Goal: Information Seeking & Learning: Understand process/instructions

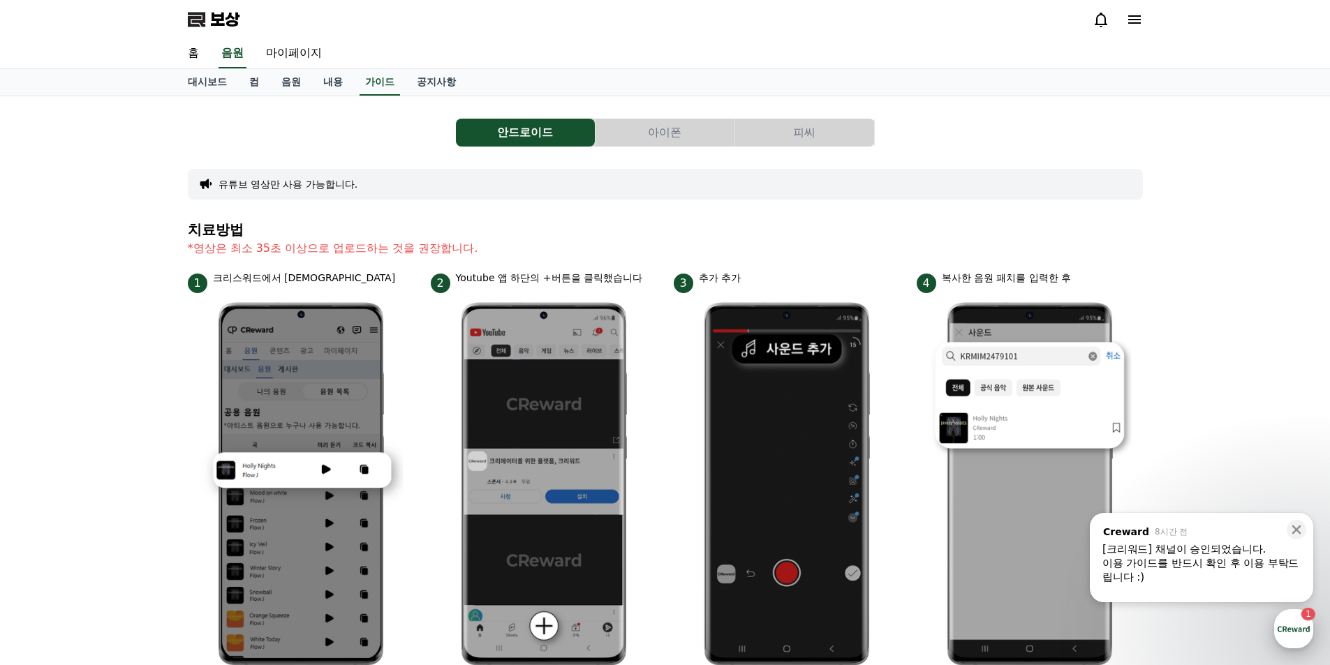
click at [1302, 627] on div "button" at bounding box center [1293, 628] width 39 height 39
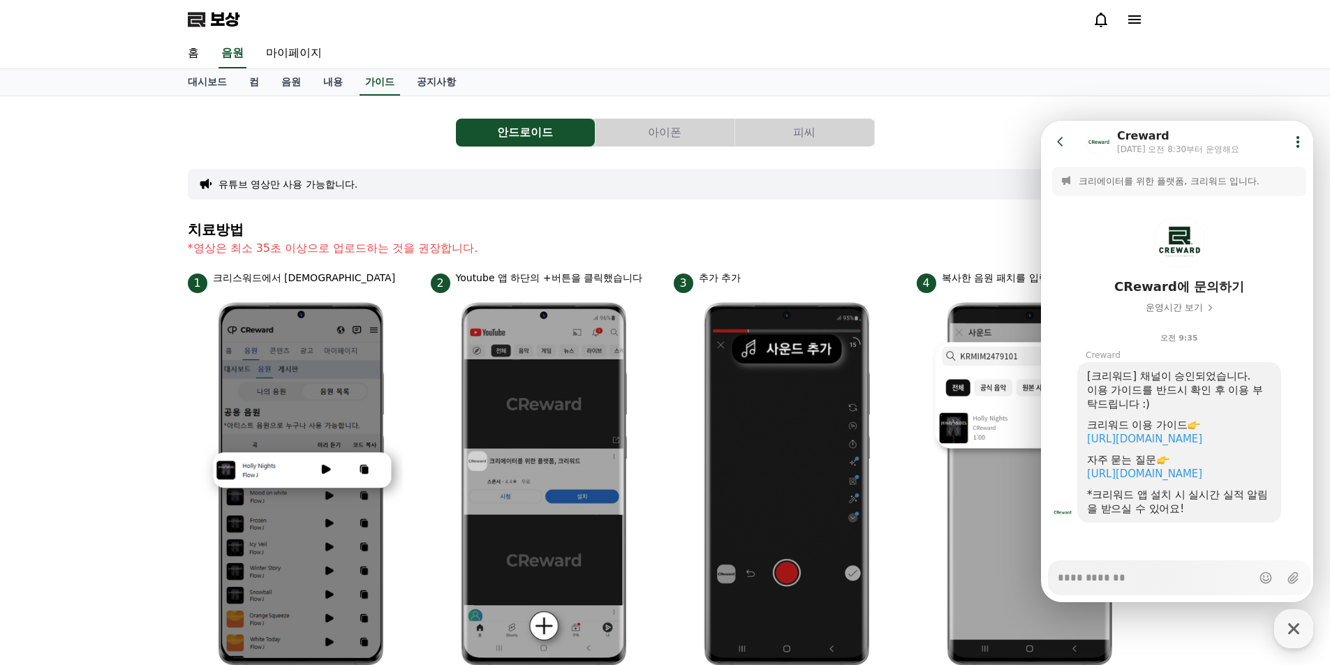
type textarea "*"
click at [1210, 111] on div "안드로이드 아이폰 피씨 유튜브 영상만 사용 가능합니다. 치료방법 *영상은 최소 35초 이상으로 업로드하는 것을 권장합니다. 1 크리스워드에서 …" at bounding box center [665, 606] width 1330 height 1020
click at [1057, 140] on icon at bounding box center [1060, 142] width 14 height 14
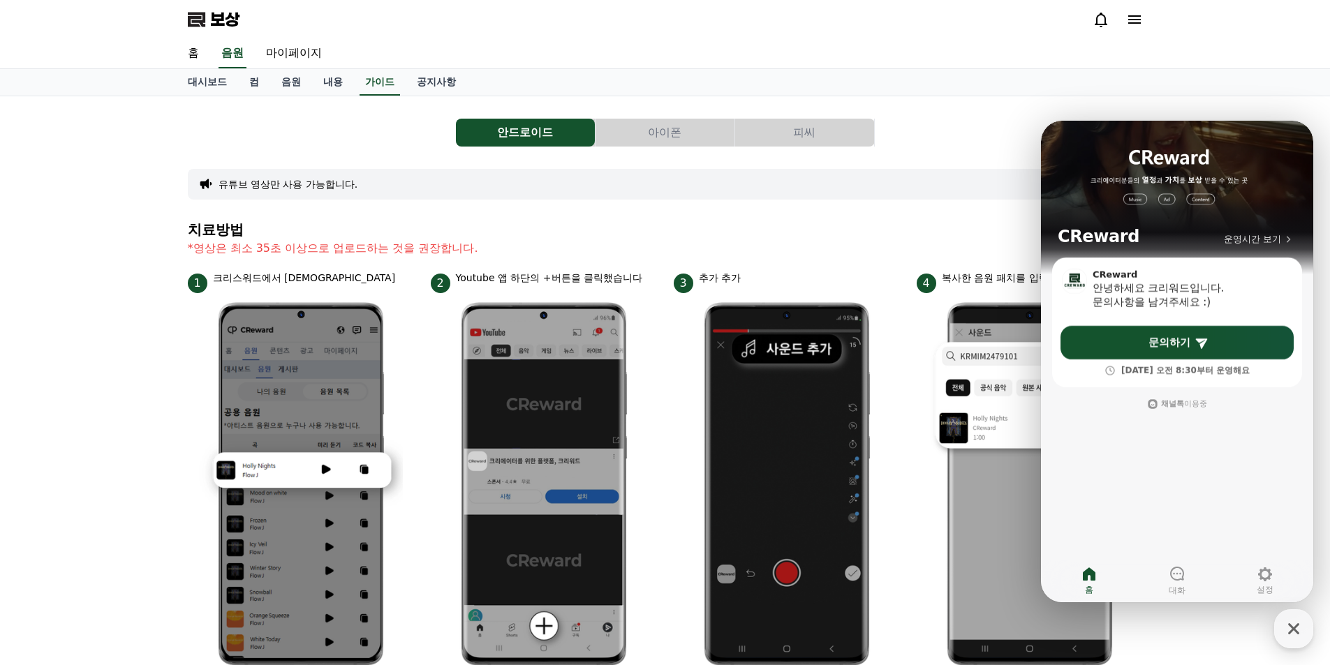
click at [1000, 171] on div "유튜브 영상만 사용 가능합니다." at bounding box center [665, 184] width 955 height 31
click at [1293, 633] on icon "button" at bounding box center [1293, 628] width 25 height 25
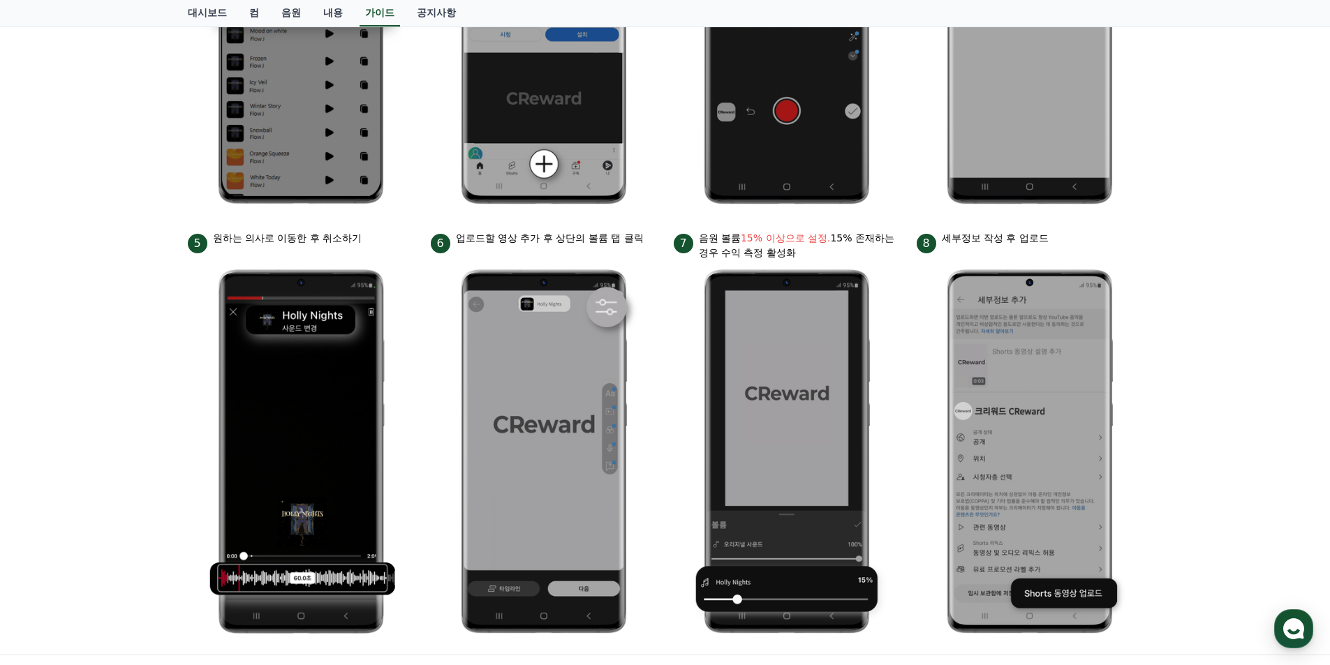
scroll to position [486, 0]
